Goal: Task Accomplishment & Management: Complete application form

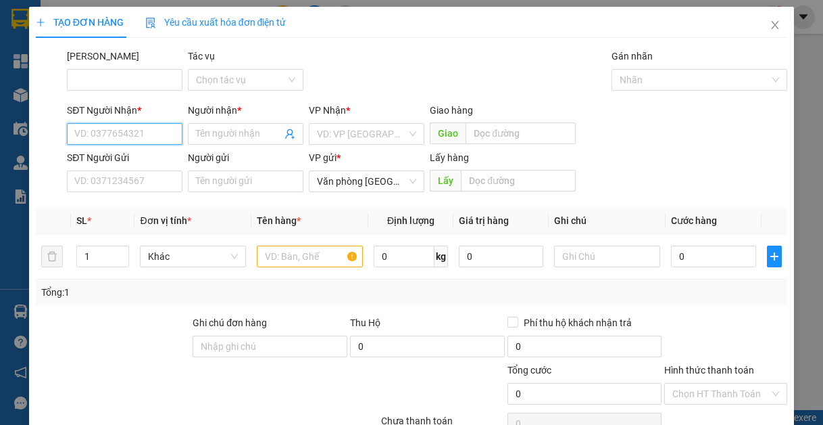
click at [154, 127] on input "SĐT Người Nhận *" at bounding box center [125, 134] width 116 height 22
click at [109, 169] on div "0348191293 - anh đạt" at bounding box center [123, 161] width 114 height 22
type input "0348191293"
type input "anh đạt"
type input "0348191293"
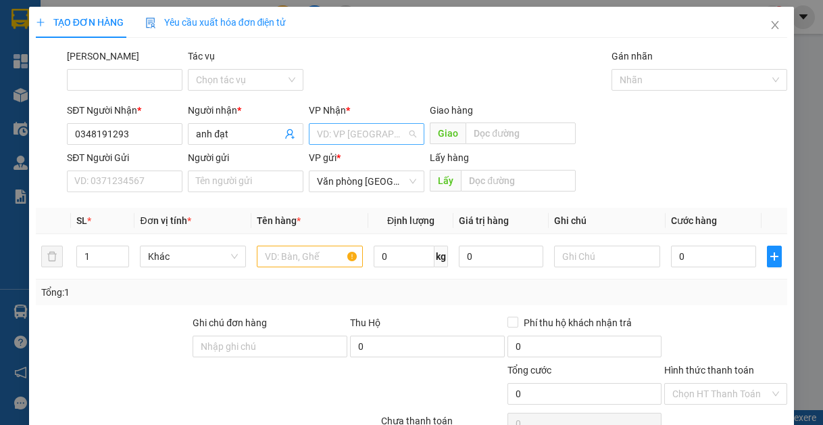
click at [343, 139] on input "search" at bounding box center [362, 134] width 90 height 20
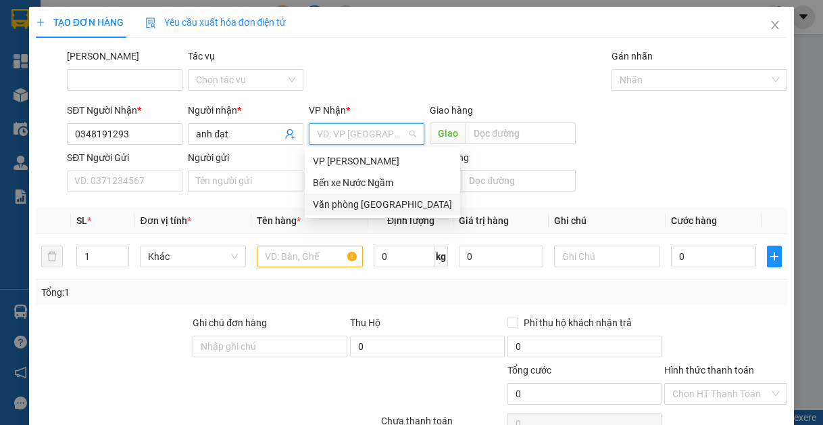
click at [356, 202] on div "Văn phòng [GEOGRAPHIC_DATA]" at bounding box center [382, 204] width 139 height 15
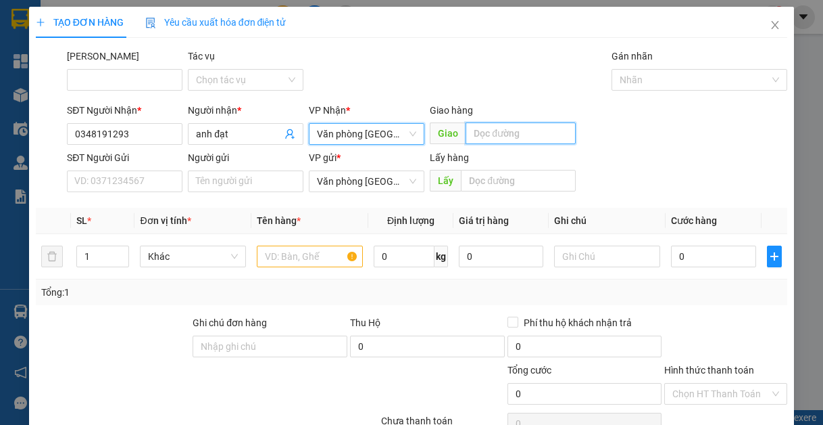
click at [503, 132] on input "text" at bounding box center [521, 133] width 110 height 22
type input "lạt"
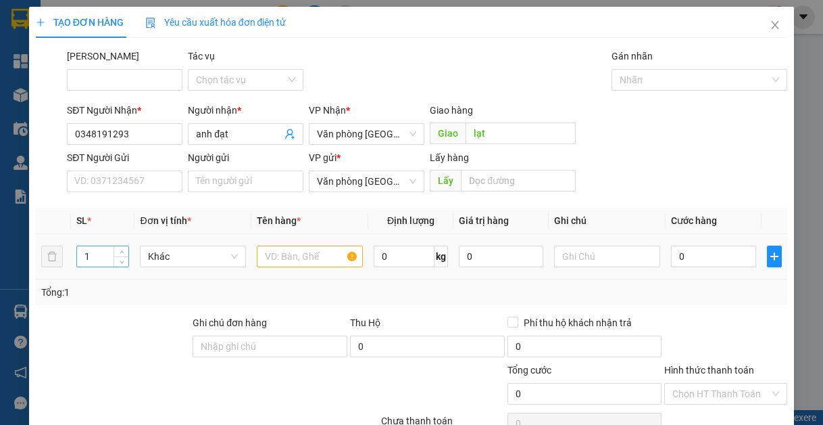
click at [91, 262] on input "1" at bounding box center [102, 256] width 51 height 20
type input "5"
click at [331, 264] on input "text" at bounding box center [310, 256] width 106 height 22
type input "+"
type input "1"
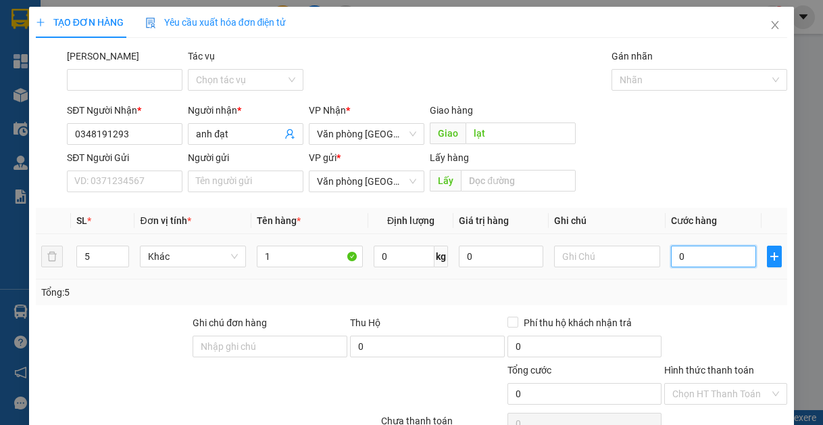
click at [706, 259] on input "0" at bounding box center [713, 256] width 84 height 22
type input "4"
type input "40"
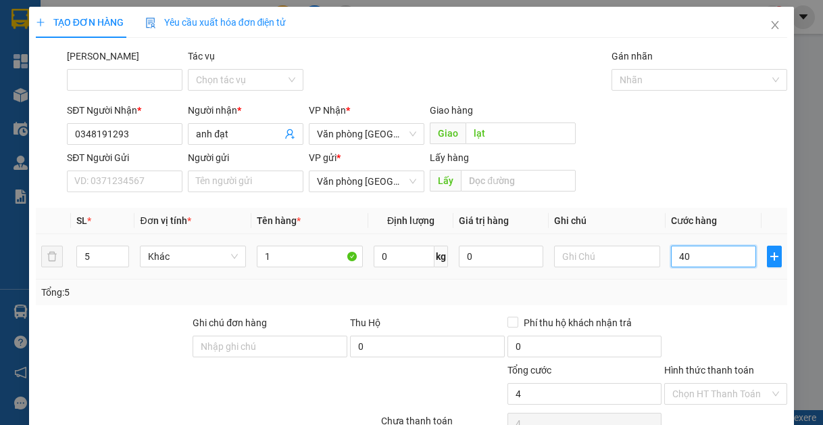
type input "40"
type input "400"
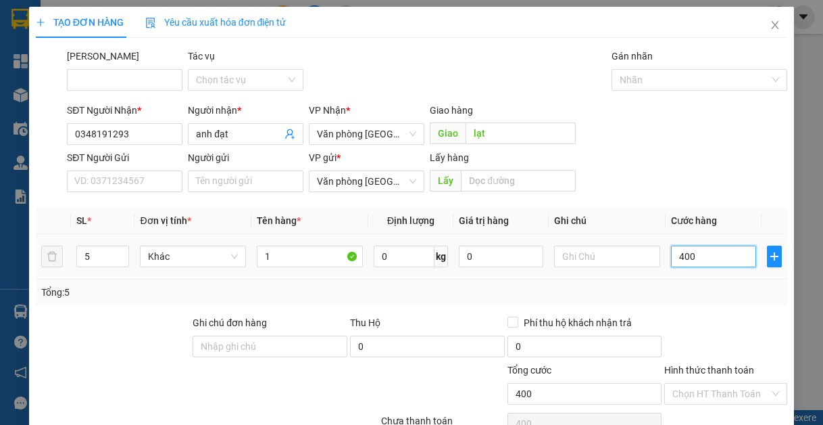
type input "4.000"
type input "40.000"
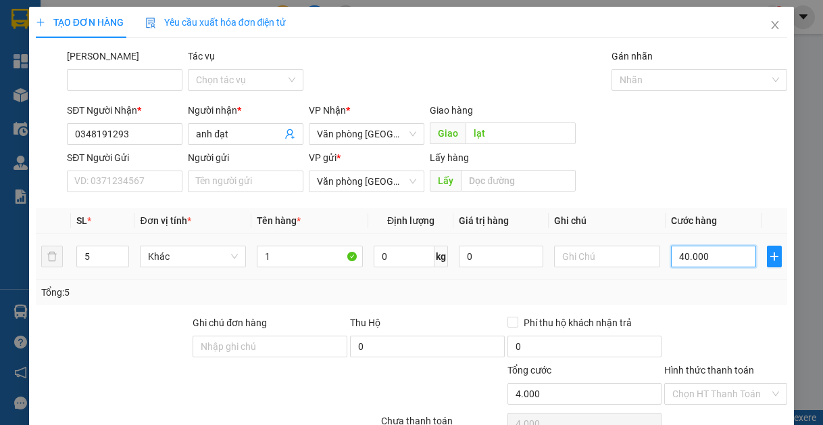
type input "40.000"
type input "400.000"
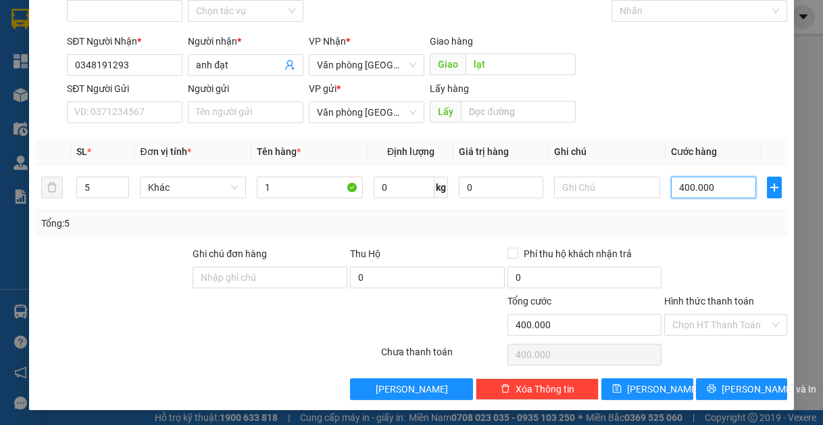
scroll to position [70, 0]
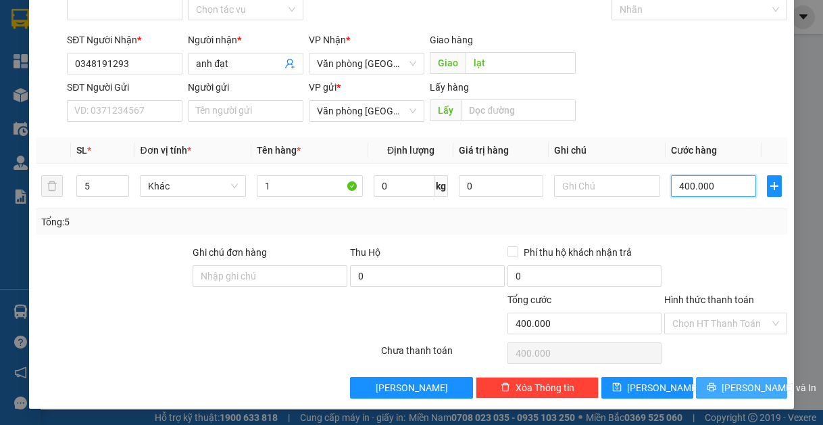
type input "400.000"
click at [729, 381] on span "[PERSON_NAME] và In" at bounding box center [769, 387] width 95 height 15
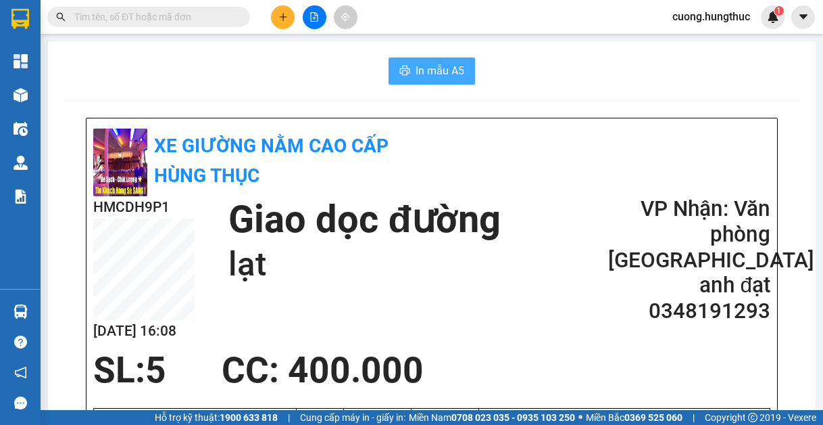
click at [410, 80] on button "In mẫu A5" at bounding box center [432, 70] width 87 height 27
click at [285, 20] on icon "plus" at bounding box center [283, 16] width 9 height 9
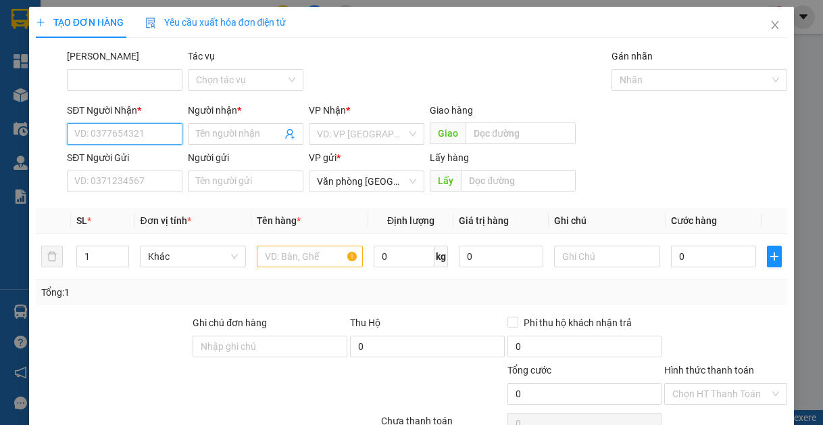
click at [122, 140] on input "SĐT Người Nhận *" at bounding box center [125, 134] width 116 height 22
drag, startPoint x: 199, startPoint y: 164, endPoint x: 206, endPoint y: 158, distance: 9.6
click at [204, 162] on div "0326764547 - [PERSON_NAME]" at bounding box center [140, 160] width 133 height 15
type input "0326764547"
type input "[PERSON_NAME]"
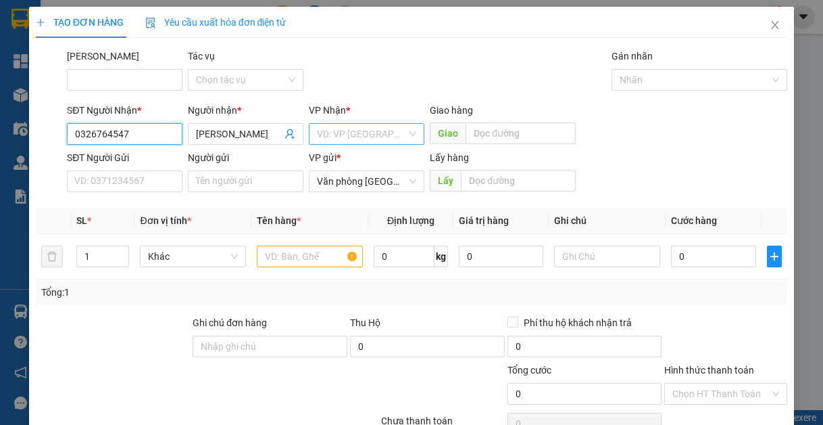
type input "0326764547"
click at [363, 132] on input "search" at bounding box center [362, 134] width 90 height 20
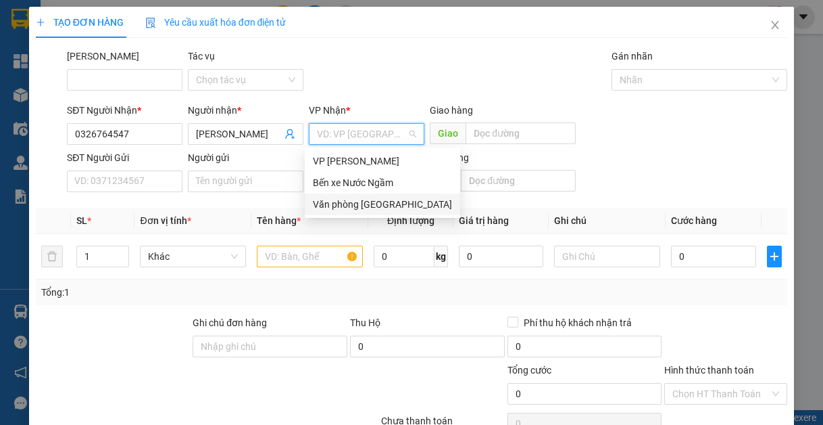
click at [373, 202] on div "Văn phòng [GEOGRAPHIC_DATA]" at bounding box center [382, 204] width 139 height 15
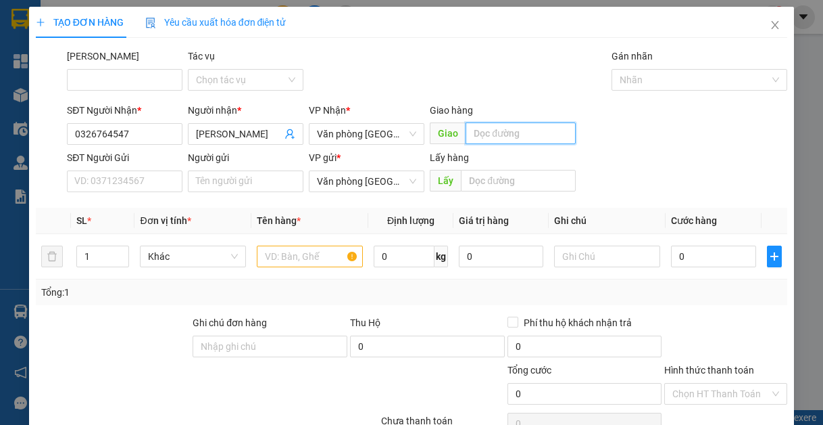
click at [519, 135] on input "text" at bounding box center [521, 133] width 110 height 22
type input "lạt"
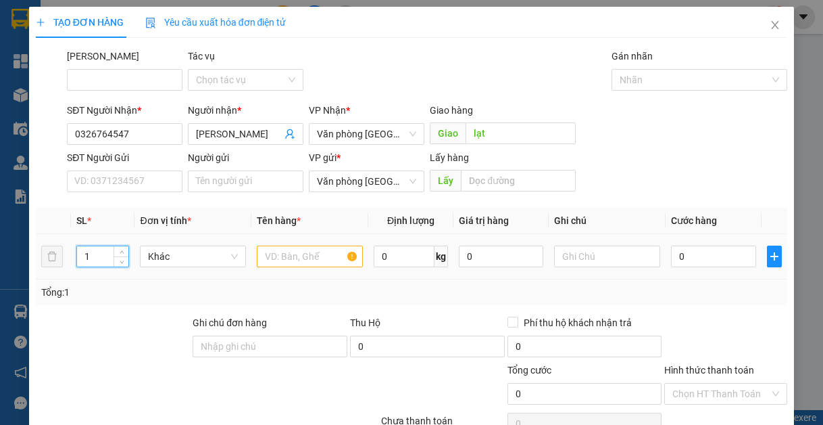
click at [94, 251] on input "1" at bounding box center [102, 256] width 51 height 20
type input "2"
click at [299, 262] on input "text" at bounding box center [310, 256] width 106 height 22
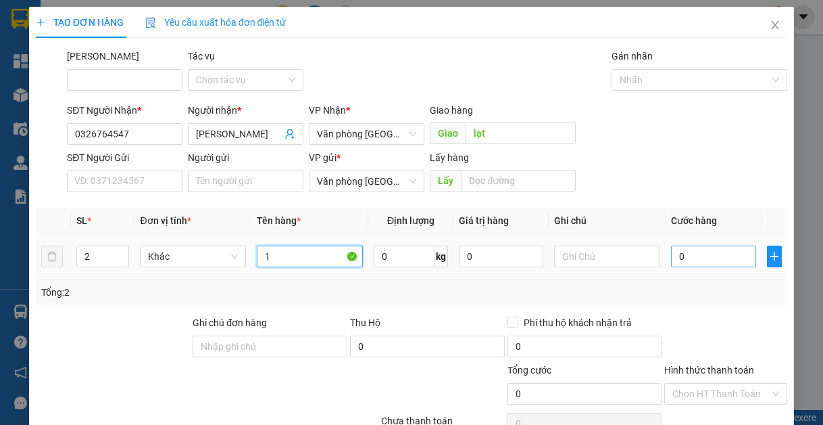
type input "1"
click at [711, 262] on input "0" at bounding box center [713, 256] width 84 height 22
type input "1"
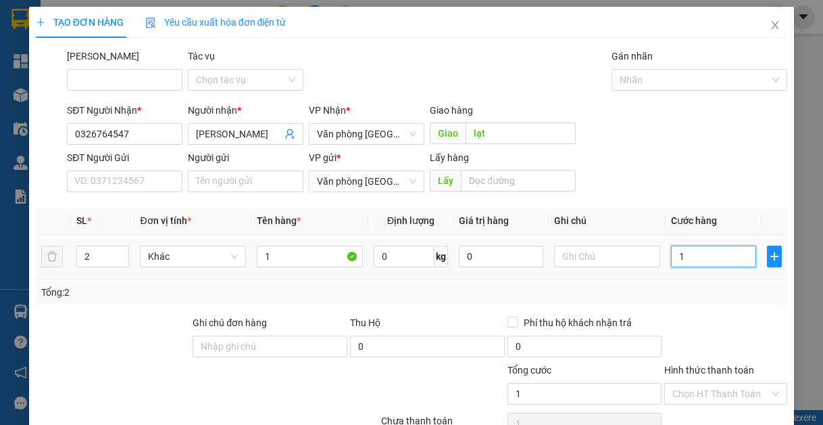
type input "10"
type input "100"
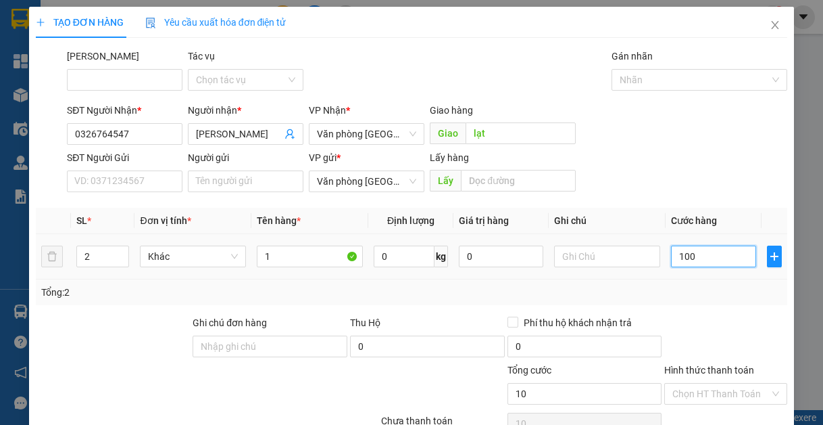
type input "100"
type input "1.000"
type input "10.000"
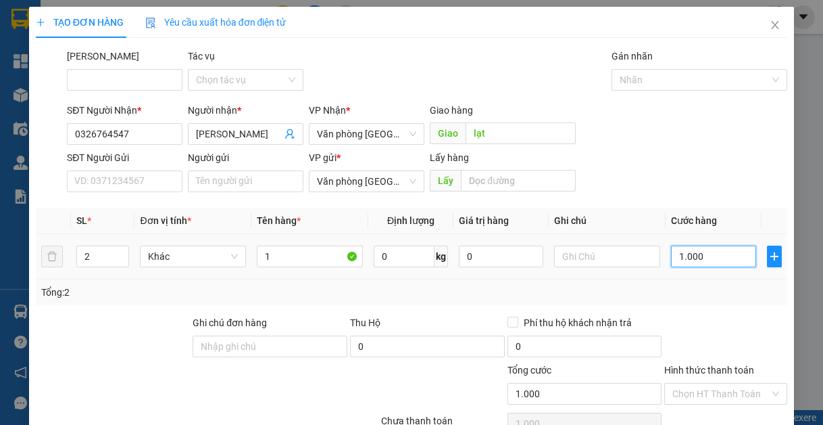
type input "10.000"
type input "100.000"
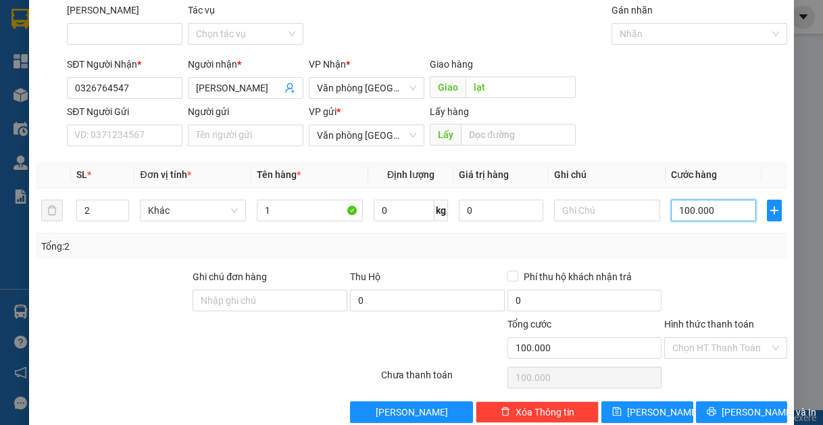
scroll to position [70, 0]
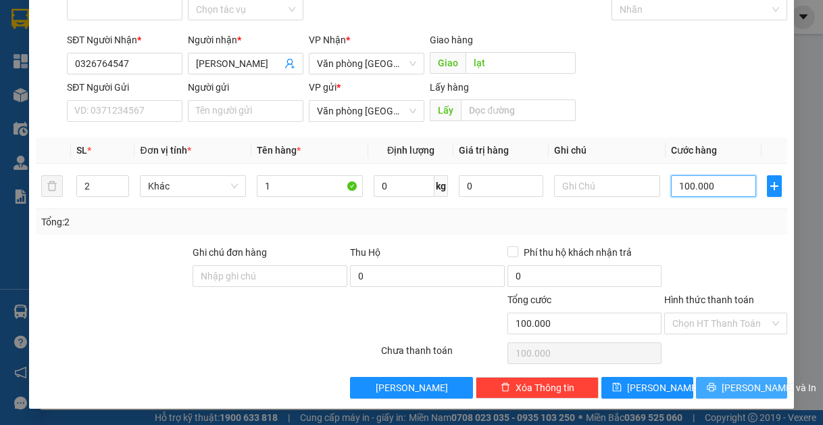
type input "100.000"
click at [729, 387] on span "[PERSON_NAME] và In" at bounding box center [769, 387] width 95 height 15
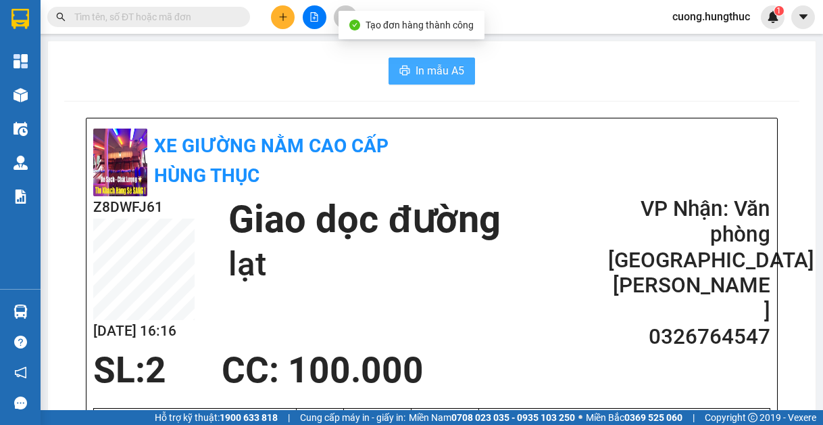
click at [438, 71] on span "In mẫu A5" at bounding box center [440, 70] width 49 height 17
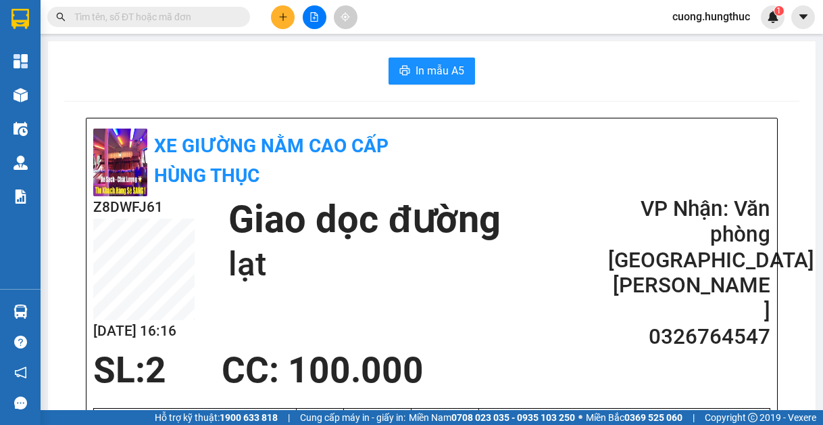
click at [273, 82] on div "In mẫu A5" at bounding box center [431, 70] width 735 height 27
click at [281, 23] on button at bounding box center [283, 17] width 24 height 24
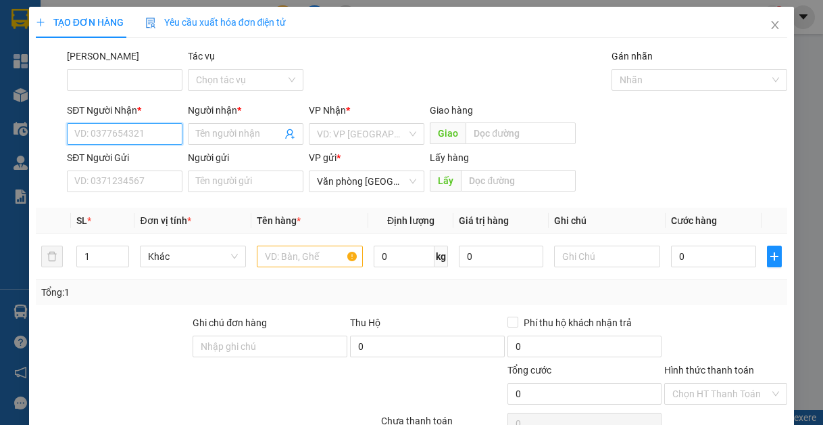
click at [124, 143] on input "SĐT Người Nhận *" at bounding box center [125, 134] width 116 height 22
click at [130, 161] on div "0972166599 - [PERSON_NAME]" at bounding box center [140, 160] width 133 height 15
type input "0972166599"
type input "anh tuấn"
type input "0972166599"
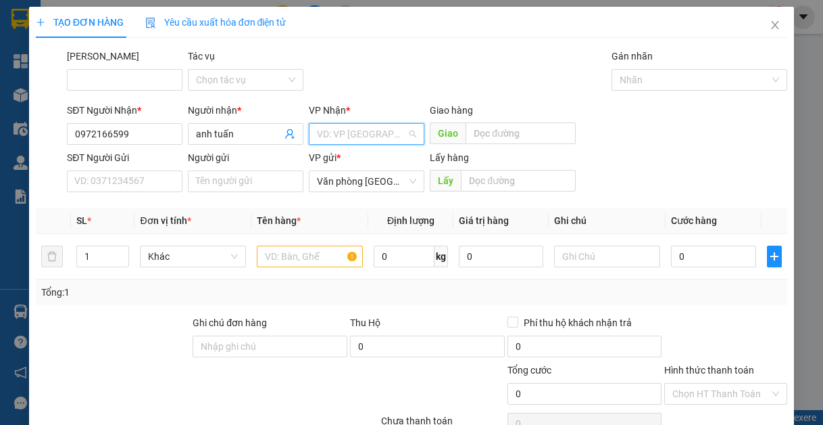
click at [335, 135] on input "search" at bounding box center [362, 134] width 90 height 20
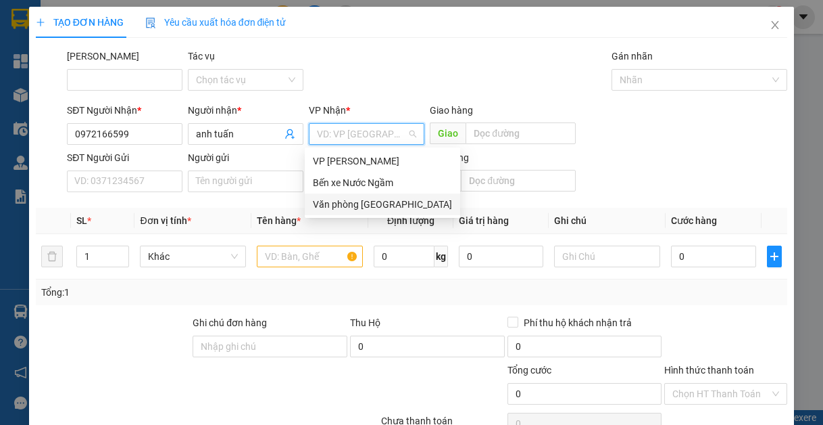
click at [355, 203] on div "Văn phòng [GEOGRAPHIC_DATA]" at bounding box center [382, 204] width 139 height 15
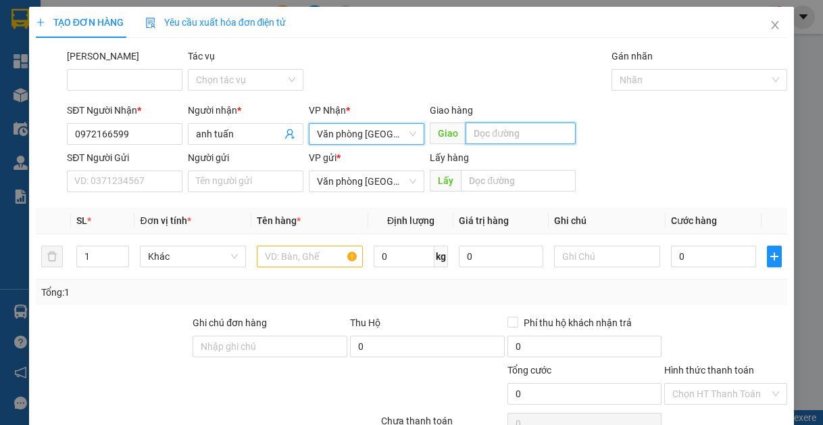
click at [471, 132] on input "text" at bounding box center [521, 133] width 110 height 22
type input "lạt"
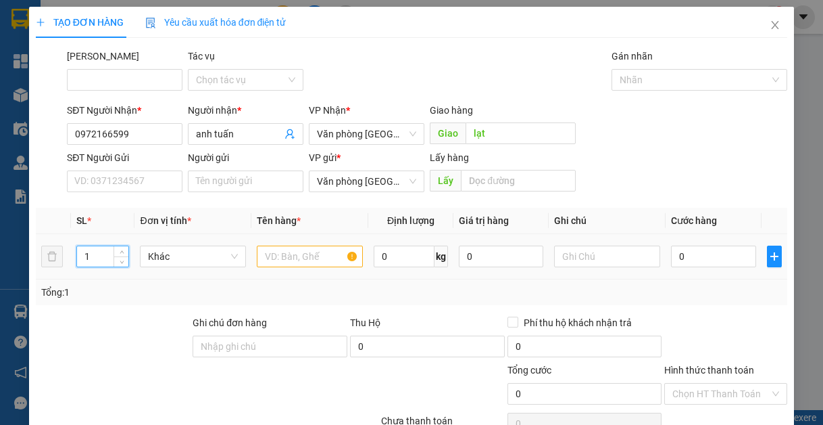
click at [98, 260] on input "1" at bounding box center [102, 256] width 51 height 20
type input "6"
click at [281, 260] on input "text" at bounding box center [310, 256] width 106 height 22
type input "1"
click at [87, 255] on input "6" at bounding box center [102, 256] width 51 height 20
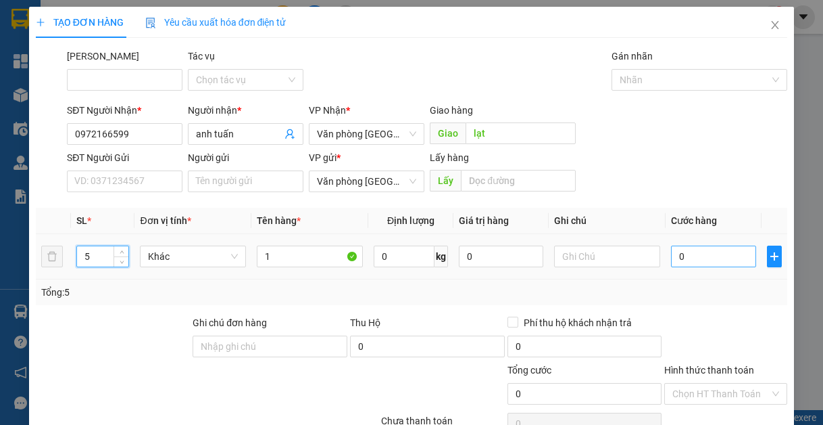
type input "5"
click at [706, 259] on input "0" at bounding box center [713, 256] width 84 height 22
type input "6"
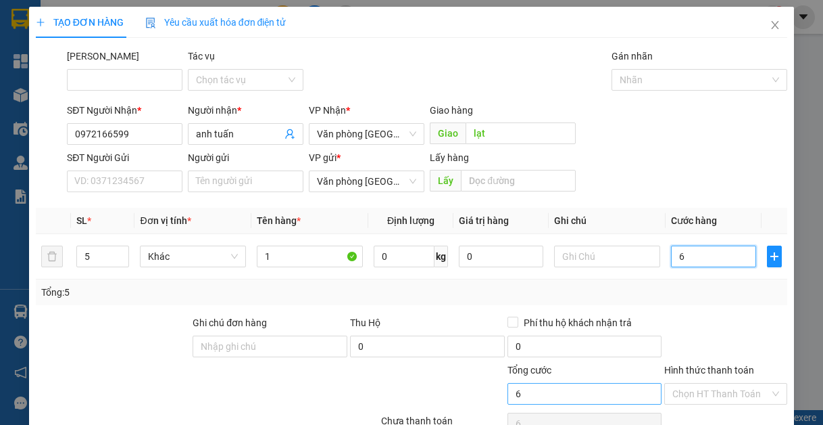
type input "60"
type input "600"
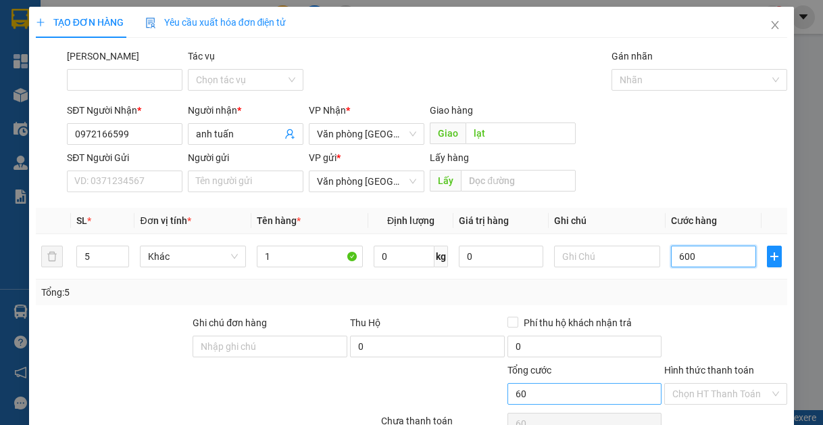
type input "600"
type input "6.000"
type input "60.000"
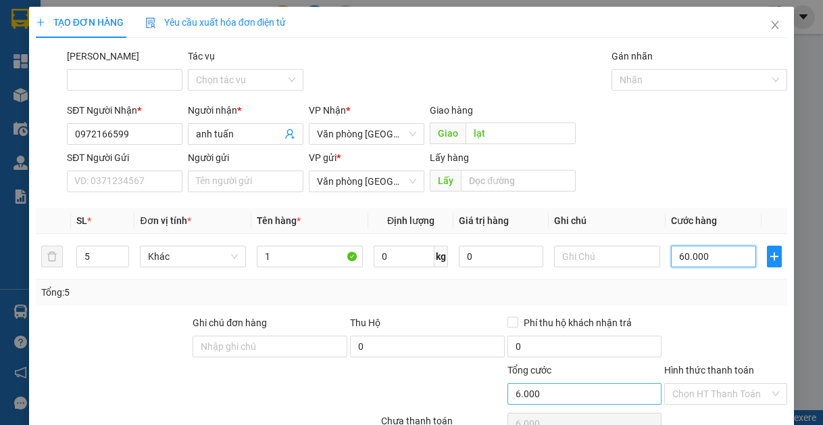
type input "60.000"
type input "600.000"
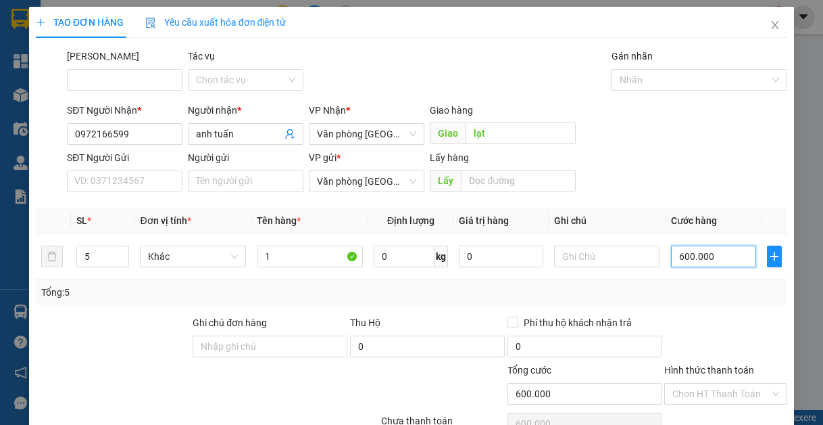
scroll to position [68, 0]
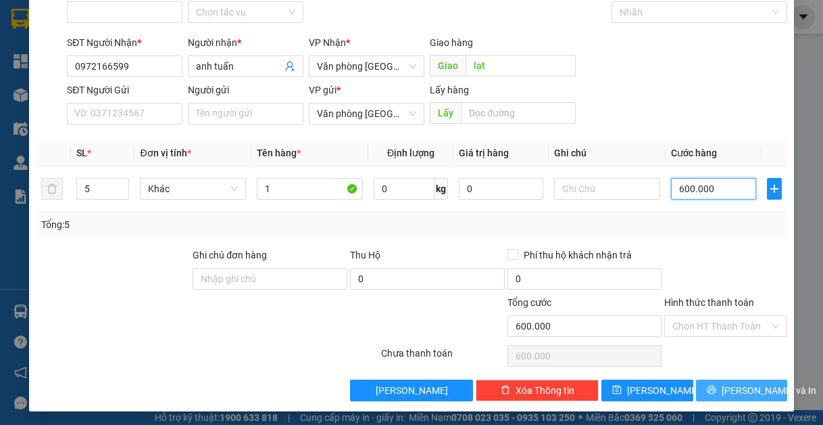
type input "600.000"
click at [720, 383] on button "[PERSON_NAME] và In" at bounding box center [742, 390] width 92 height 22
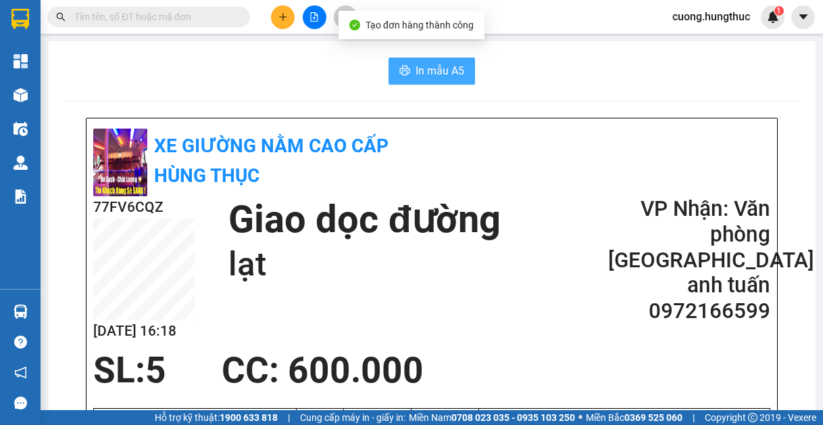
click at [423, 76] on span "In mẫu A5" at bounding box center [440, 70] width 49 height 17
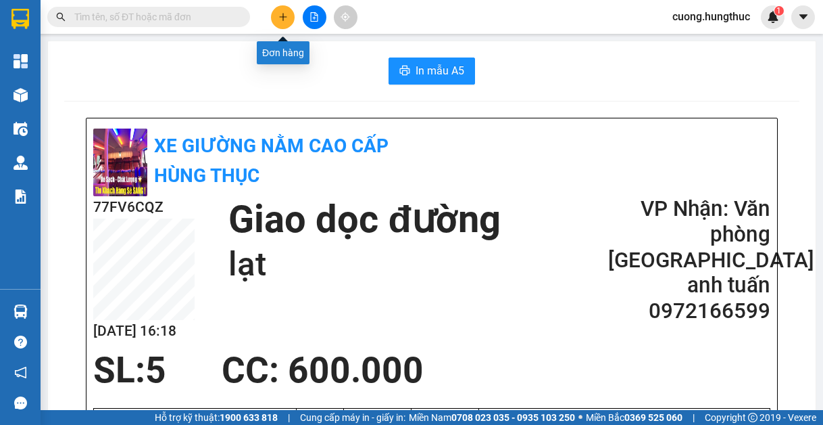
click at [279, 10] on button at bounding box center [283, 17] width 24 height 24
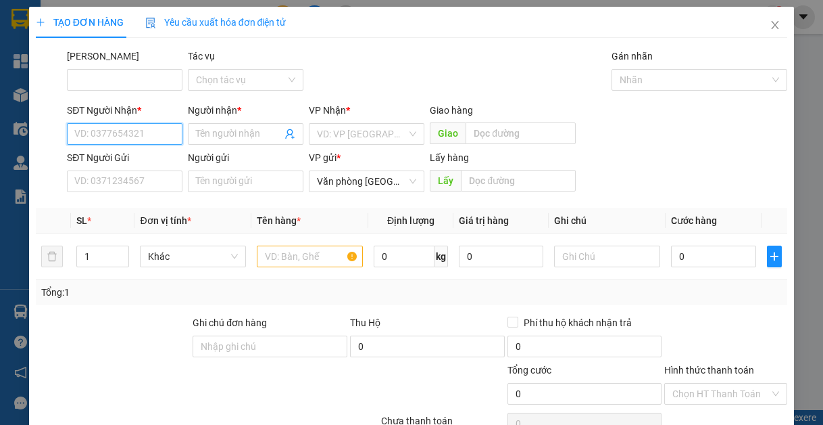
click at [135, 134] on input "SĐT Người Nhận *" at bounding box center [125, 134] width 116 height 22
click at [106, 167] on div "0326764547 - [PERSON_NAME]" at bounding box center [140, 160] width 133 height 15
type input "0326764547"
type input "[PERSON_NAME]"
click at [412, 132] on div "VD: VP [GEOGRAPHIC_DATA]" at bounding box center [367, 134] width 116 height 22
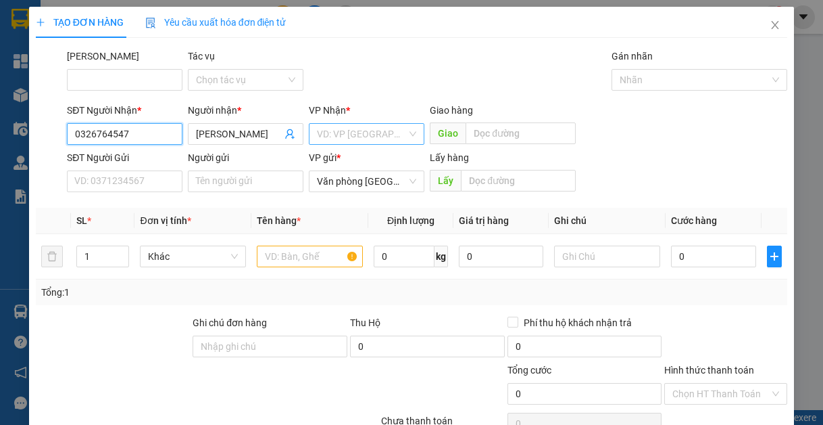
type input "0326764547"
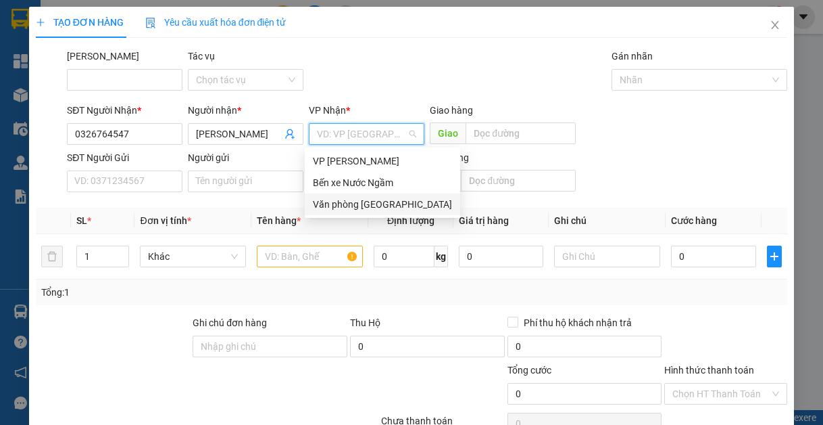
click at [388, 210] on div "Văn phòng [GEOGRAPHIC_DATA]" at bounding box center [382, 204] width 139 height 15
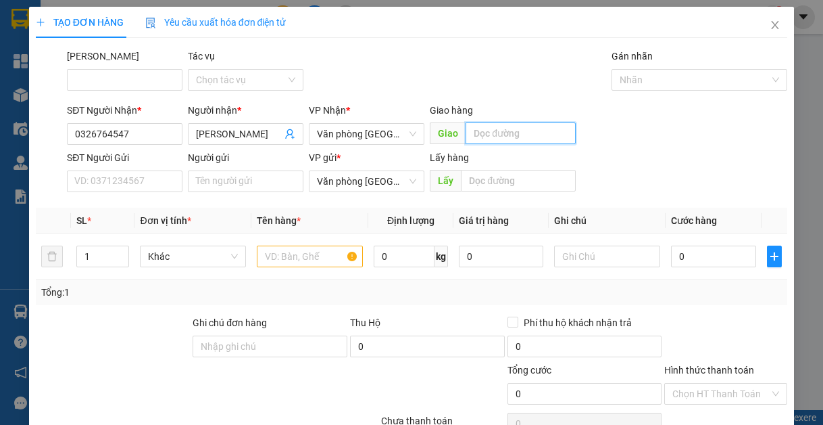
click at [488, 132] on input "text" at bounding box center [521, 133] width 110 height 22
type input "lạt"
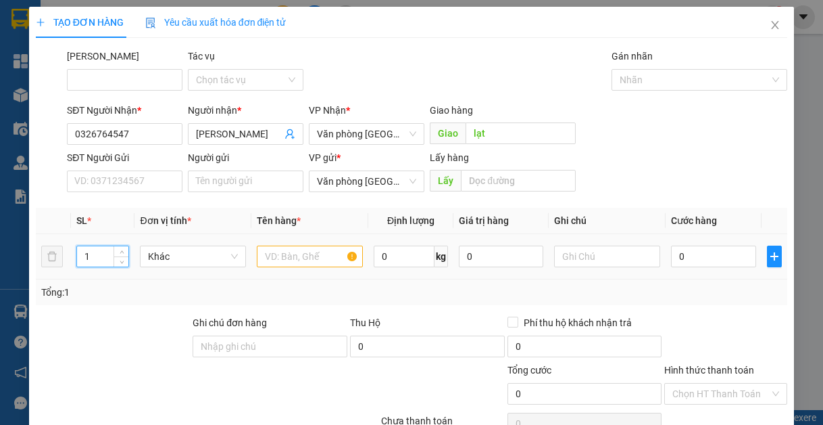
click at [89, 251] on input "1" at bounding box center [102, 256] width 51 height 20
type input "2"
click at [286, 247] on input "text" at bounding box center [310, 256] width 106 height 22
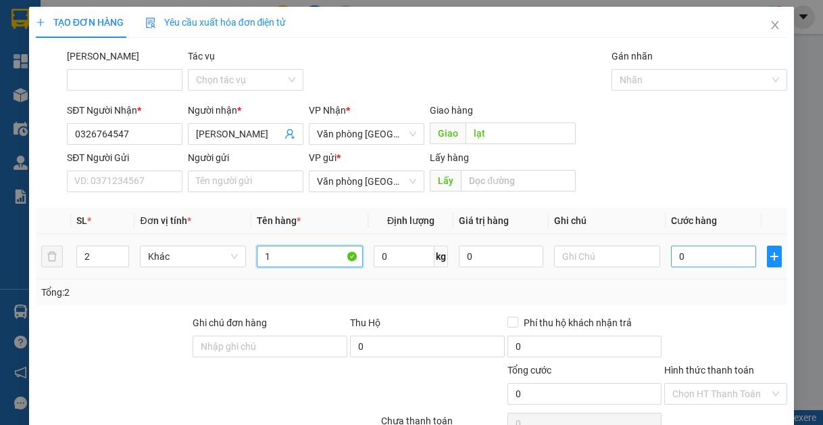
type input "1"
click at [677, 253] on input "0" at bounding box center [713, 256] width 84 height 22
type input "1"
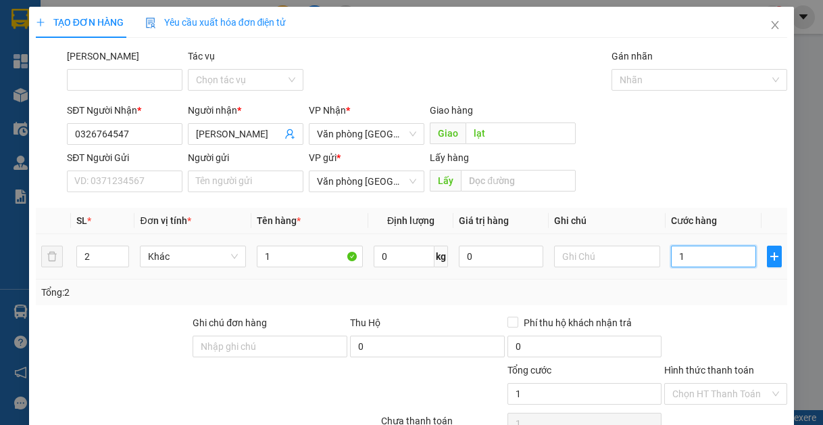
type input "10"
type input "100"
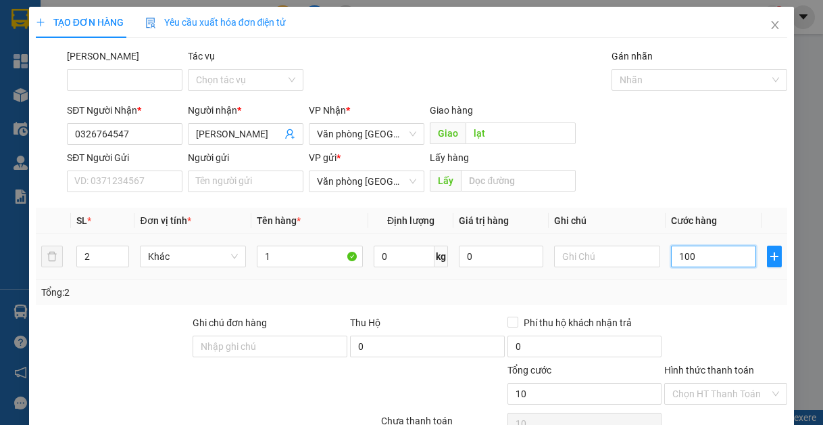
type input "100"
type input "1.000"
type input "10.000"
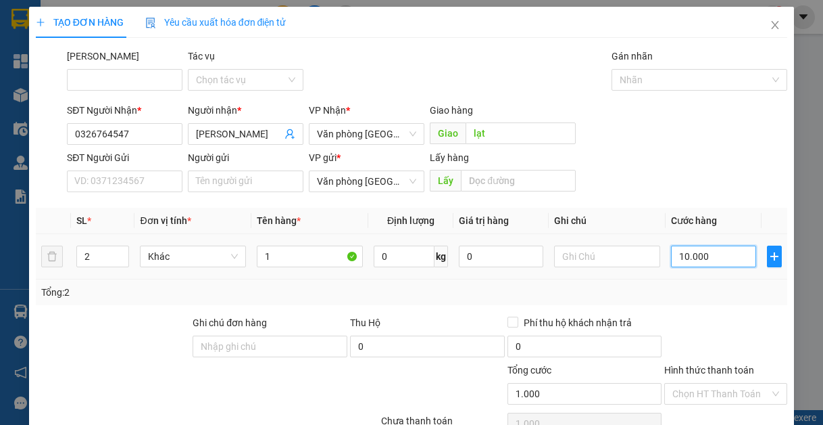
type input "10.000"
type input "100.000"
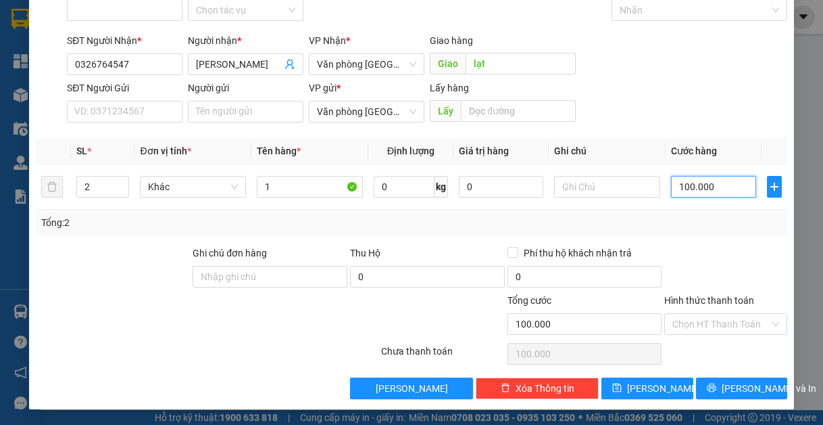
scroll to position [70, 0]
type input "100.000"
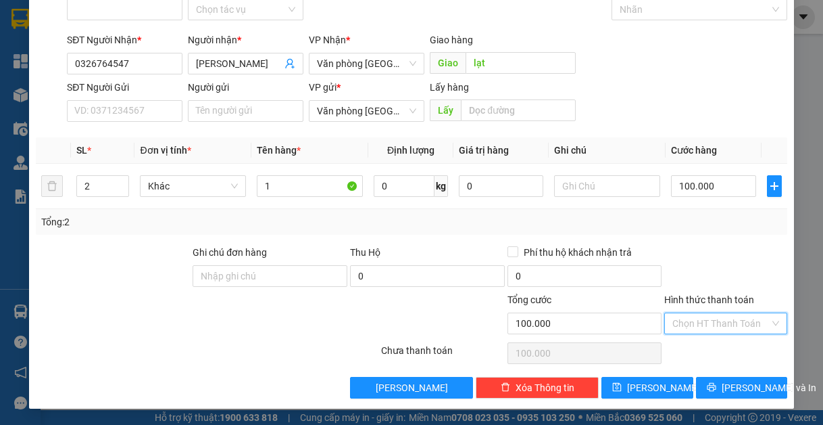
click at [710, 331] on input "Hình thức thanh toán" at bounding box center [721, 323] width 97 height 20
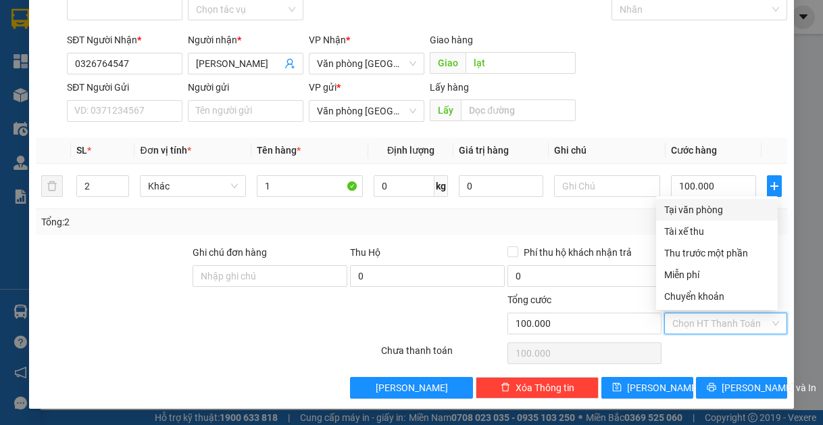
click at [719, 212] on div "Tại văn phòng" at bounding box center [716, 209] width 105 height 15
type input "0"
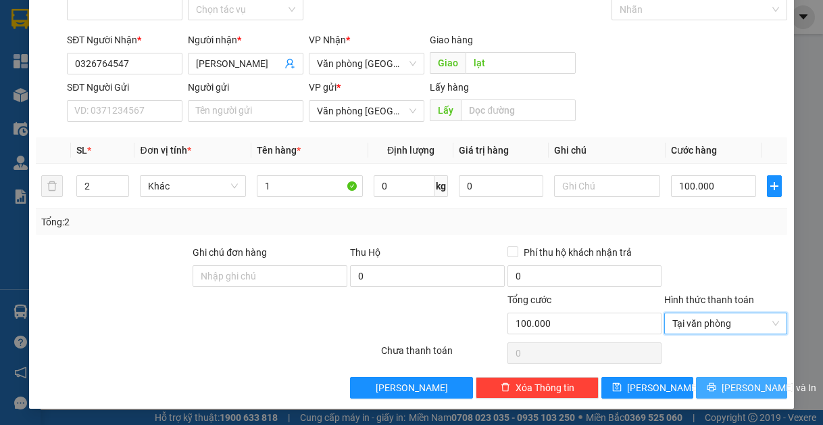
click at [728, 391] on span "[PERSON_NAME] và In" at bounding box center [769, 387] width 95 height 15
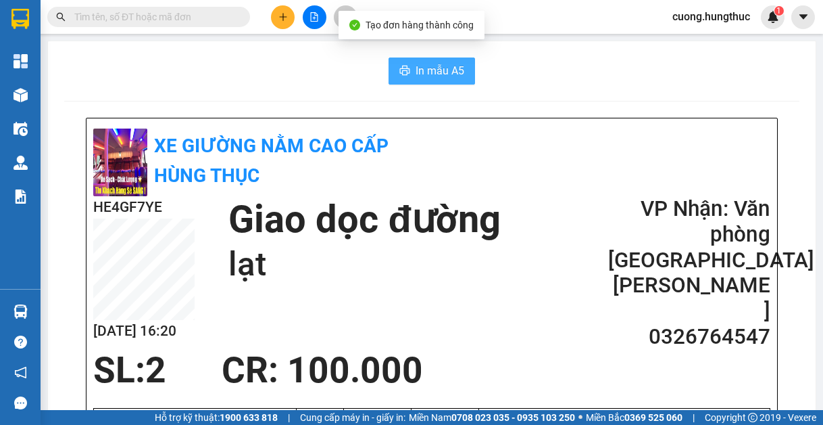
click at [400, 77] on span "printer" at bounding box center [405, 71] width 11 height 13
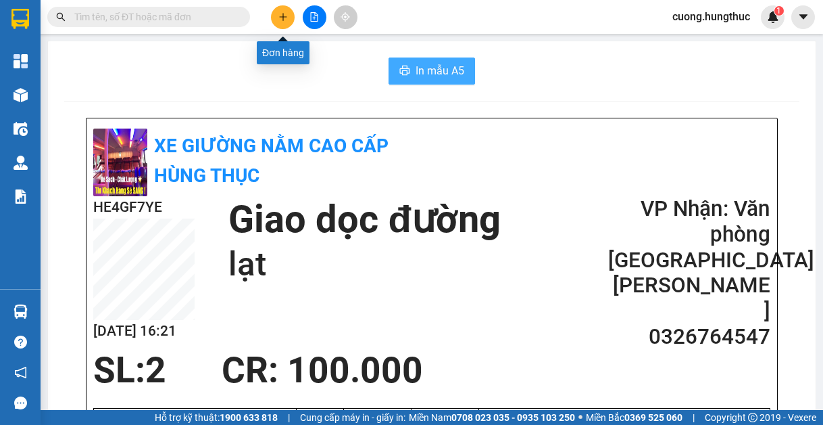
click at [277, 15] on button at bounding box center [283, 17] width 24 height 24
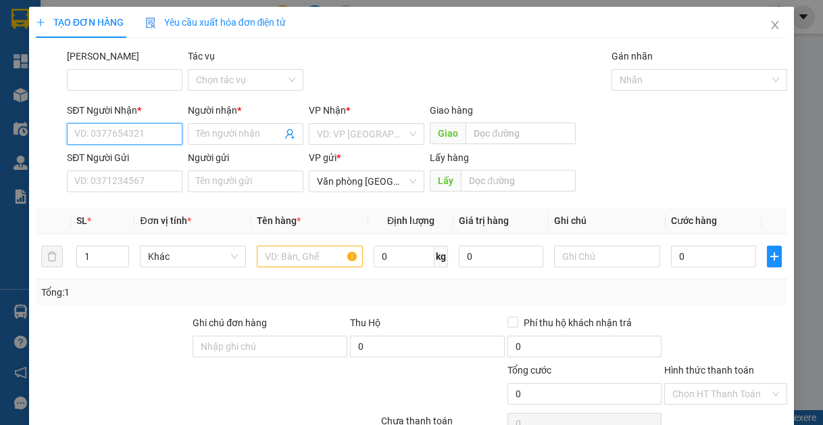
click at [146, 135] on input "SĐT Người Nhận *" at bounding box center [125, 134] width 116 height 22
click at [120, 165] on div "0327186228 - anh công báo" at bounding box center [133, 160] width 118 height 15
type input "0327186228"
type input "anh công báo"
type input "0327186228"
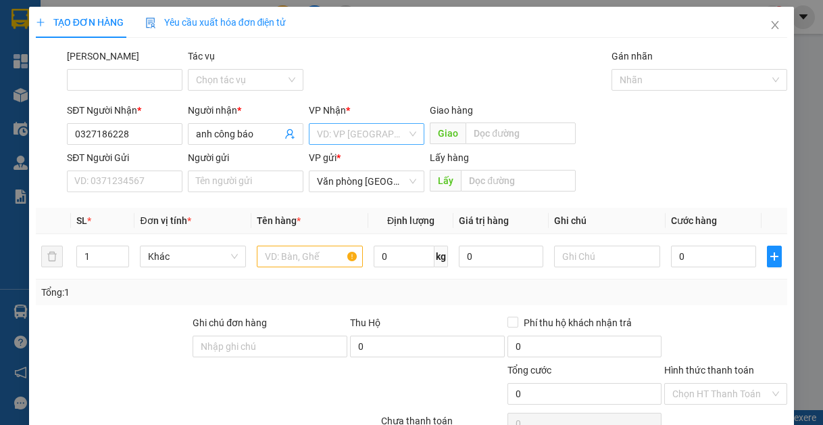
click at [337, 125] on input "search" at bounding box center [362, 134] width 90 height 20
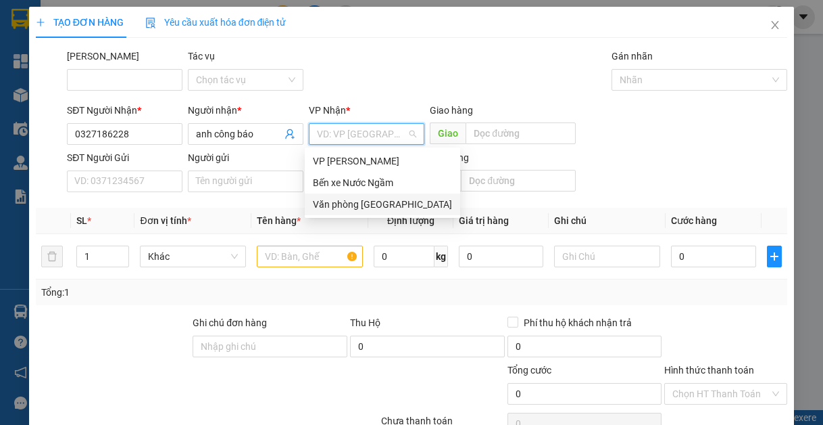
click at [349, 208] on div "Văn phòng [GEOGRAPHIC_DATA]" at bounding box center [382, 204] width 139 height 15
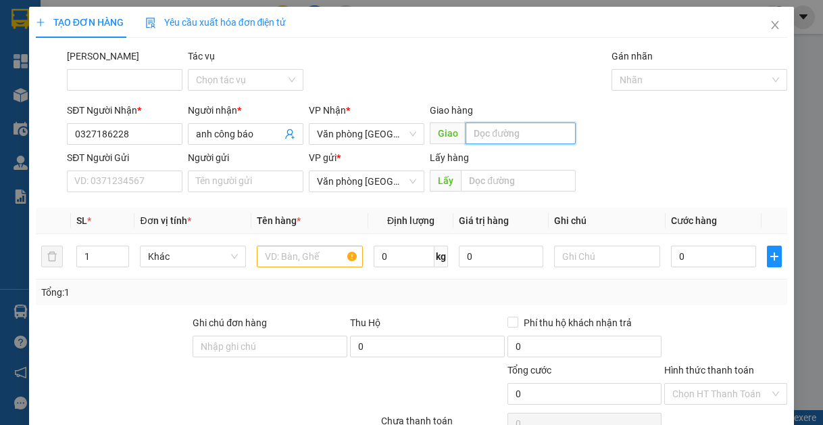
click at [466, 130] on input "text" at bounding box center [521, 133] width 110 height 22
type input "lạt"
click at [278, 258] on input "text" at bounding box center [310, 256] width 106 height 22
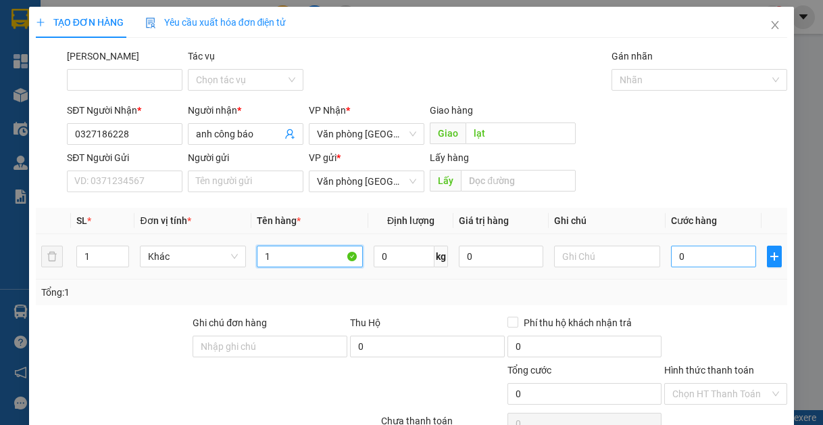
type input "1"
click at [693, 256] on input "0" at bounding box center [713, 256] width 84 height 22
type input "5"
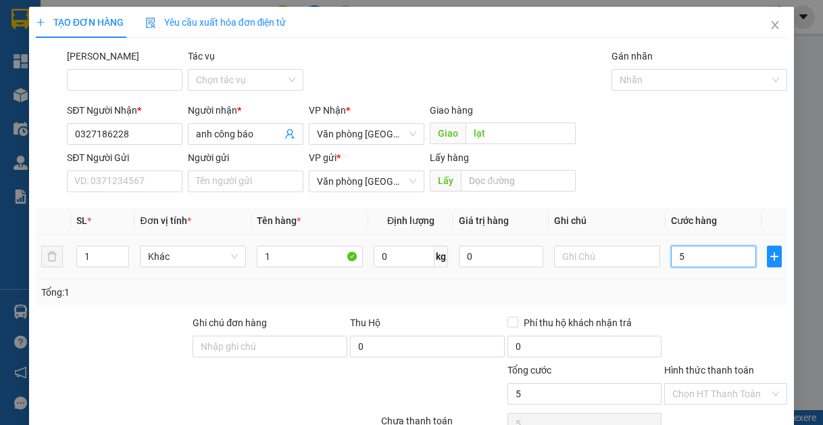
type input "50"
type input "500"
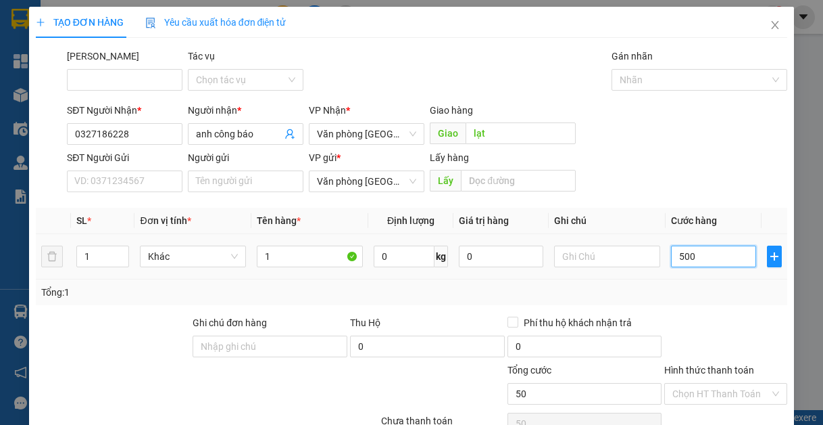
type input "500"
type input "5.000"
type input "50.000"
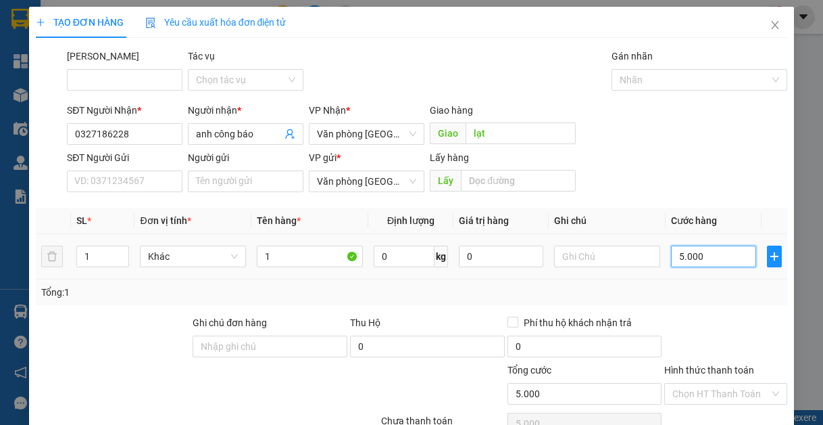
type input "50.000"
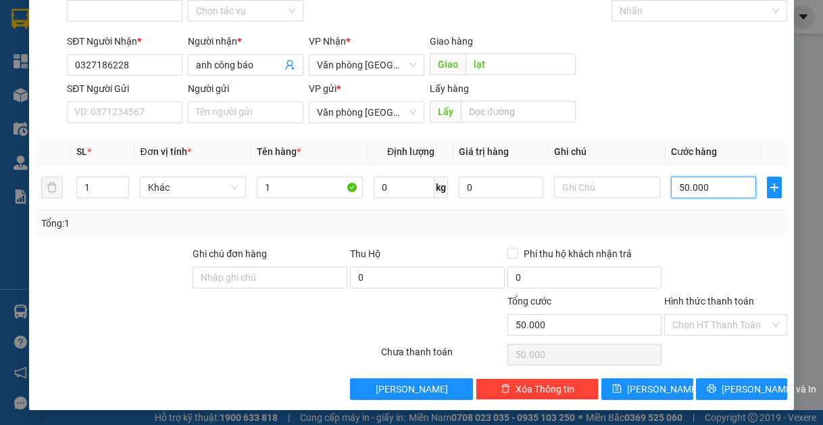
scroll to position [70, 0]
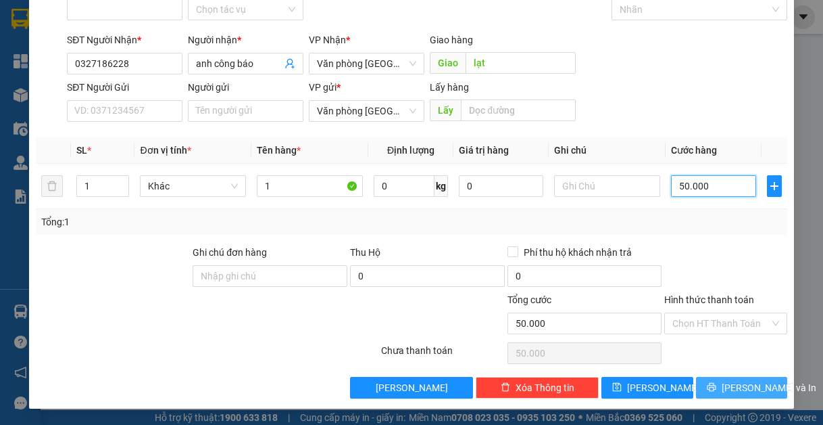
type input "50.000"
click at [710, 385] on icon "printer" at bounding box center [711, 386] width 9 height 9
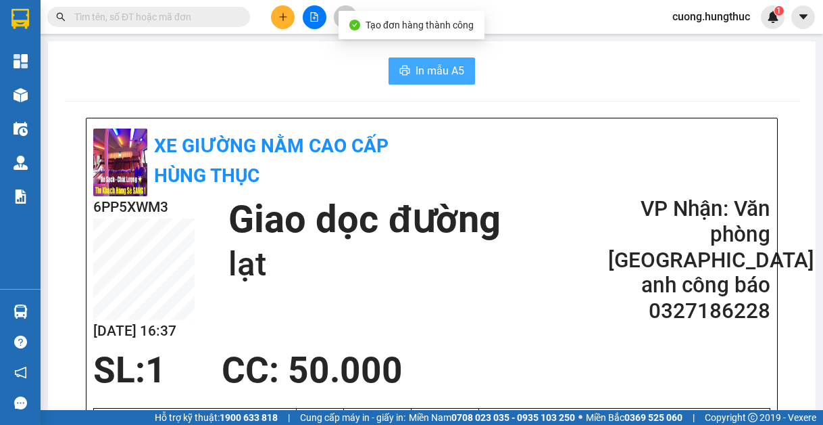
click at [436, 64] on span "In mẫu A5" at bounding box center [440, 70] width 49 height 17
click at [391, 66] on button "In mẫu A5" at bounding box center [432, 70] width 87 height 27
